Goal: Navigation & Orientation: Understand site structure

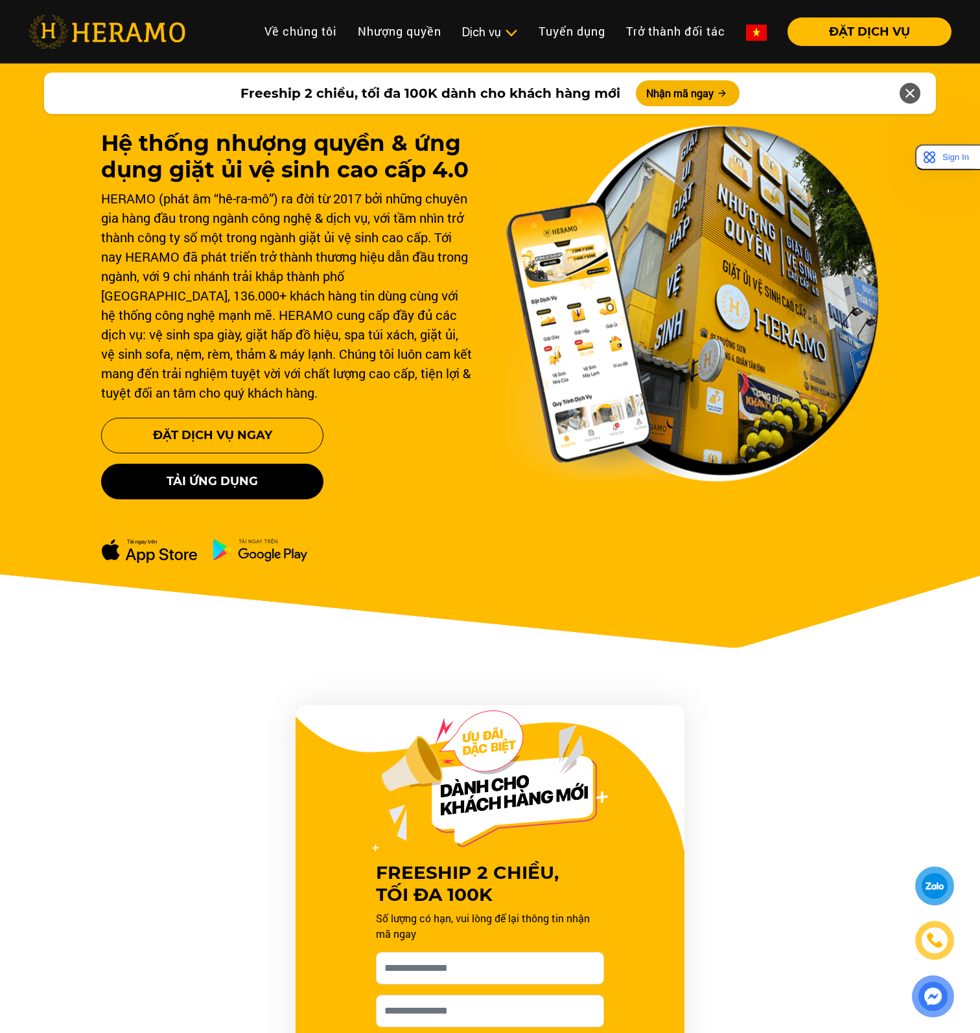
click at [758, 36] on img at bounding box center [756, 33] width 21 height 16
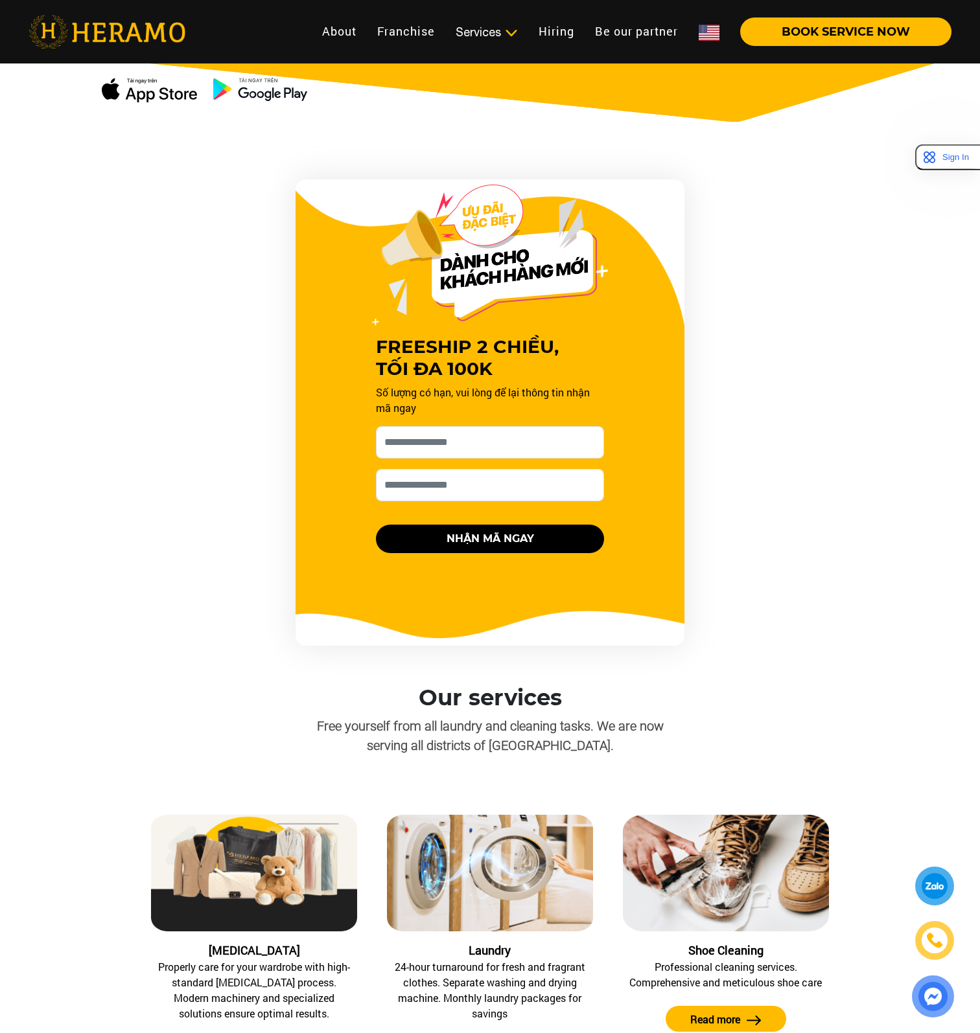
scroll to position [454, 0]
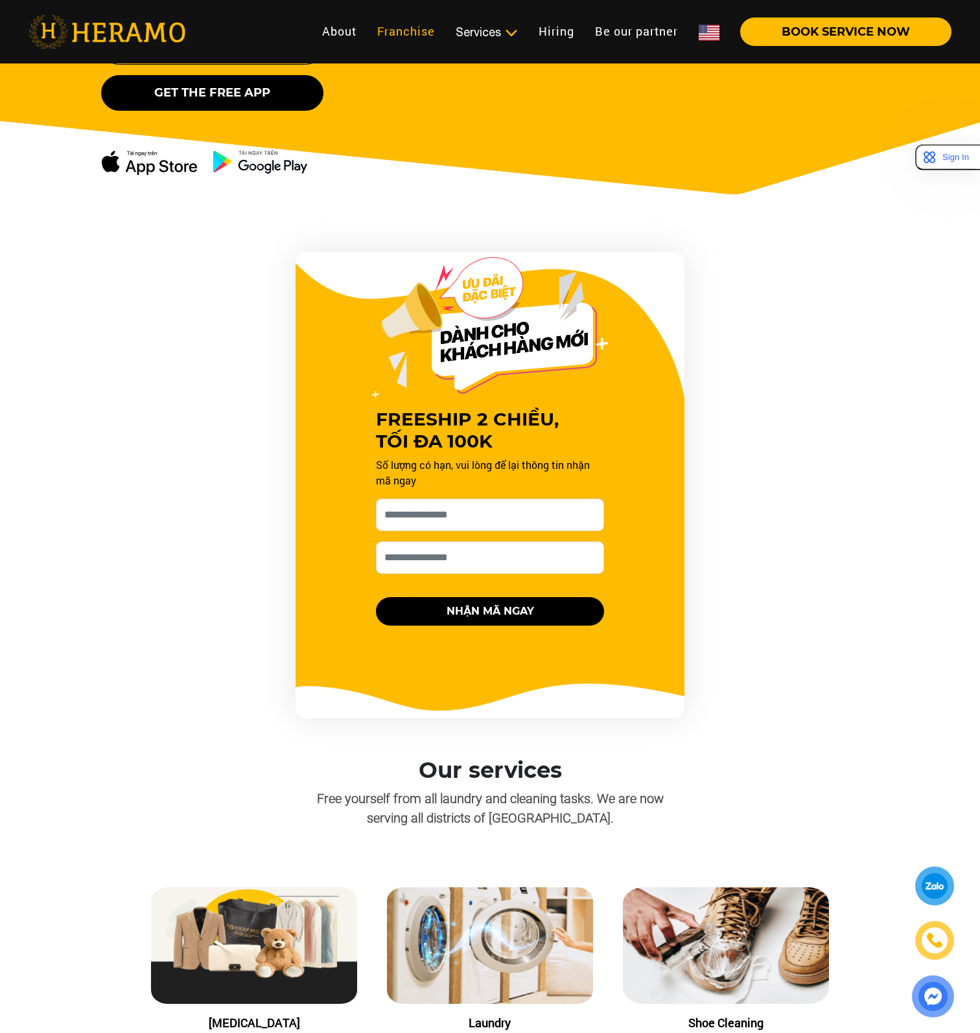
click at [414, 27] on link "Franchise" at bounding box center [406, 31] width 78 height 28
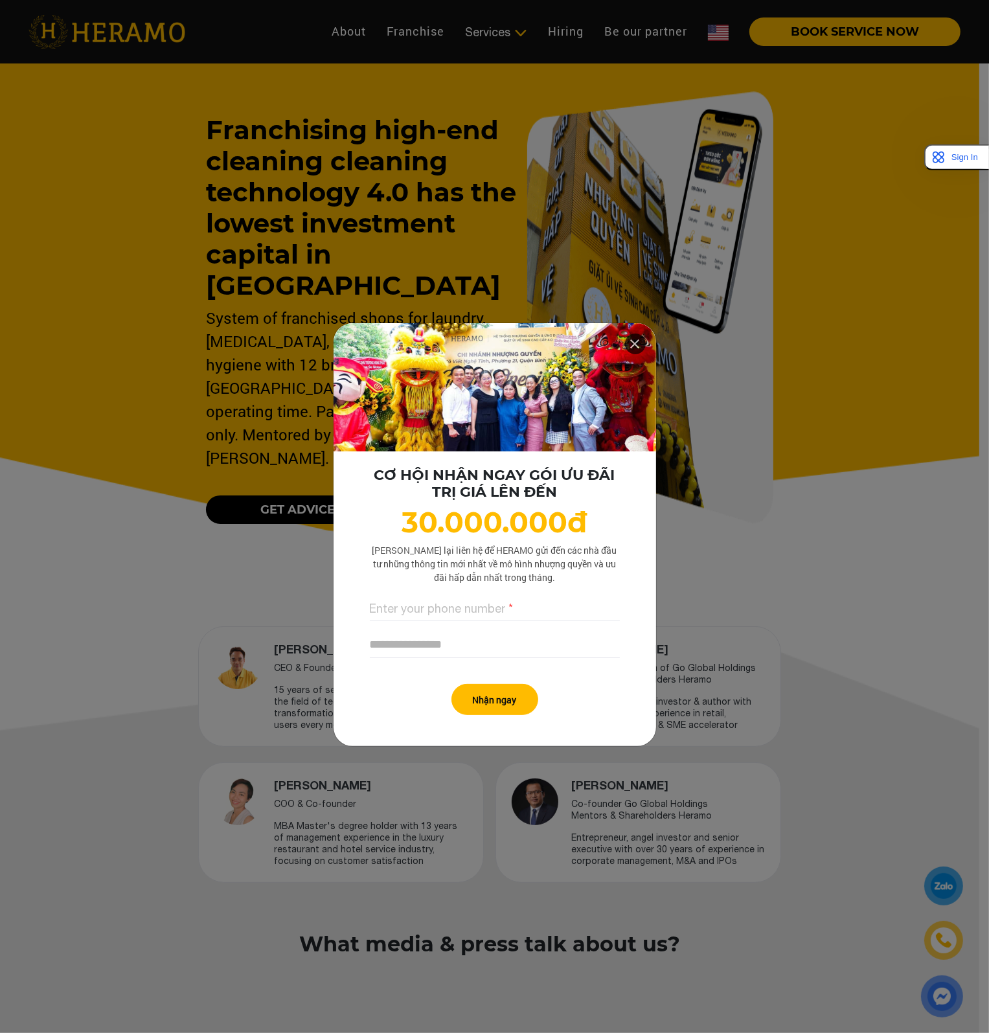
click at [630, 341] on icon at bounding box center [636, 343] width 16 height 23
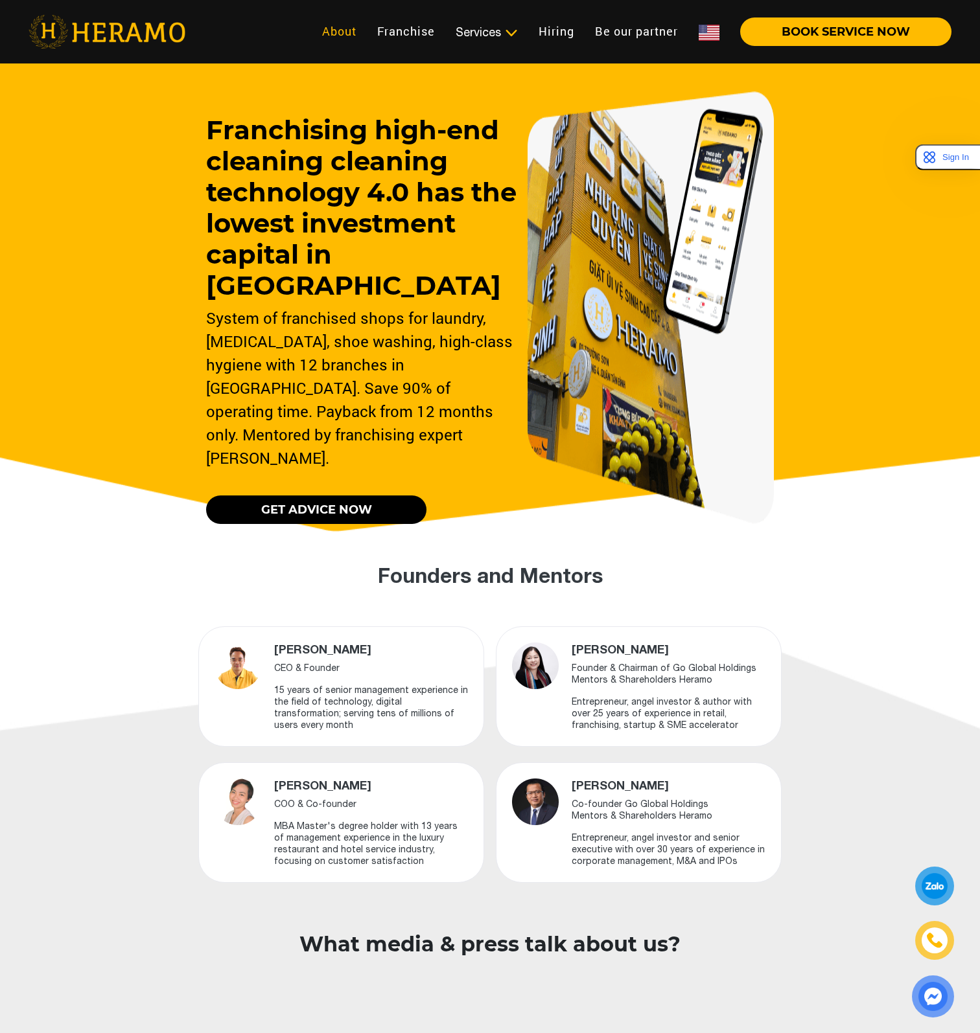
click at [341, 38] on link "About" at bounding box center [339, 31] width 55 height 28
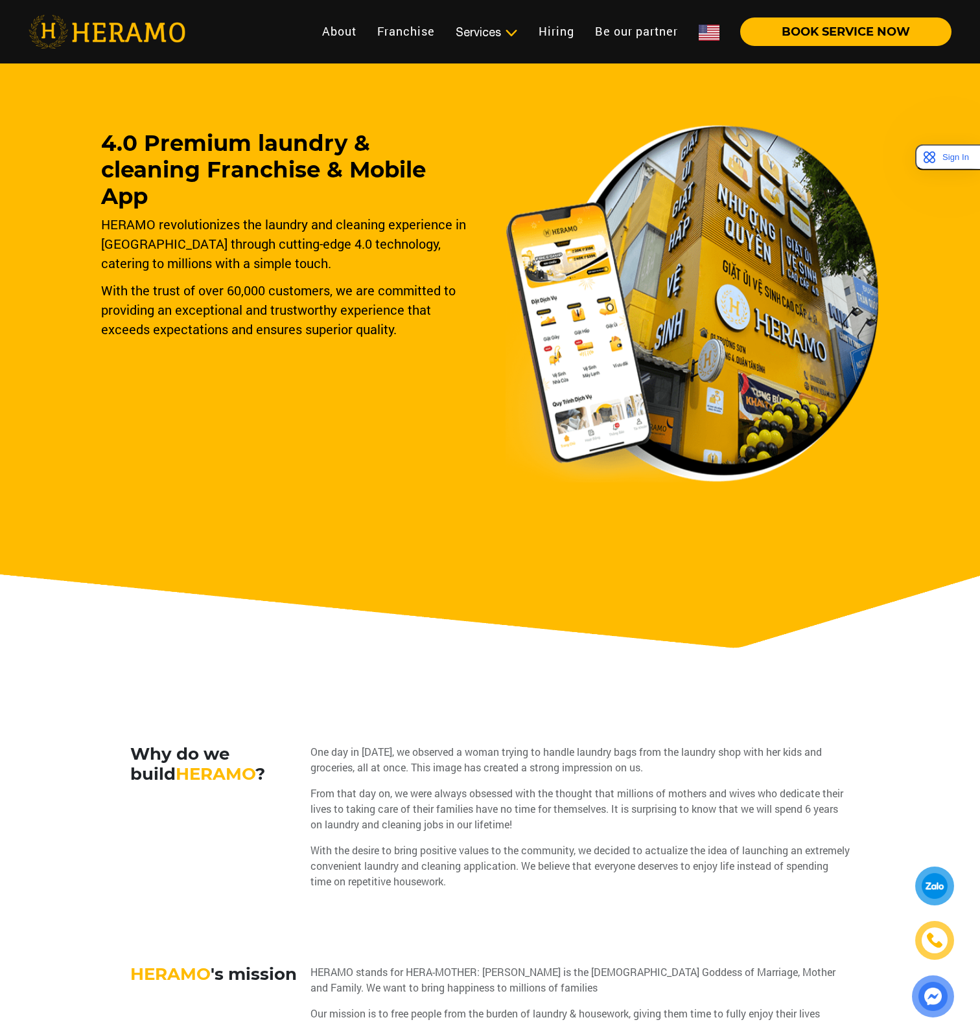
click at [710, 30] on img at bounding box center [708, 33] width 21 height 16
